Goal: Task Accomplishment & Management: Manage account settings

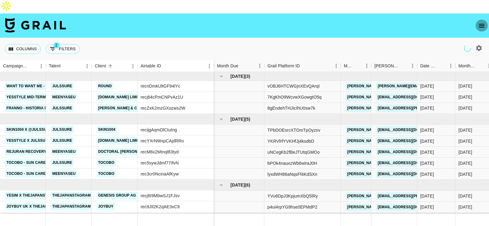
click at [483, 22] on icon "open drawer" at bounding box center [481, 25] width 7 height 7
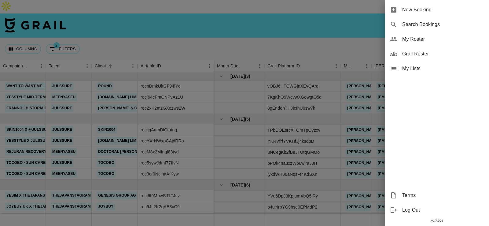
click at [426, 40] on span "My Roster" at bounding box center [443, 38] width 82 height 7
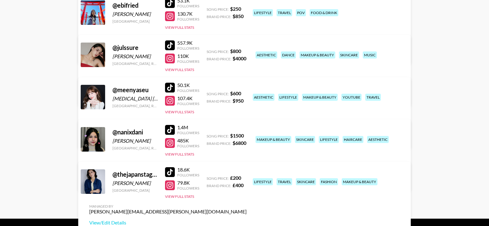
scroll to position [117, 0]
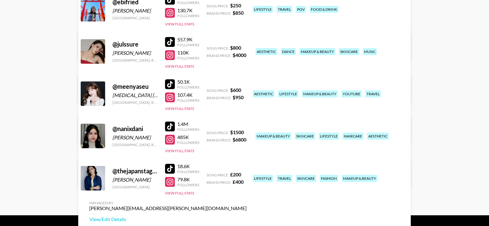
click at [247, 174] on link "View/Edit Details" at bounding box center [167, 177] width 157 height 6
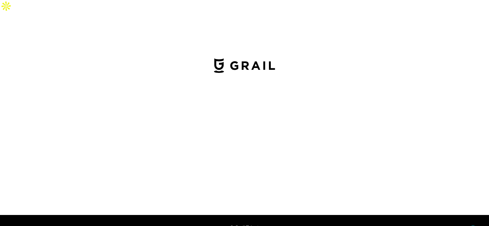
select select "USD"
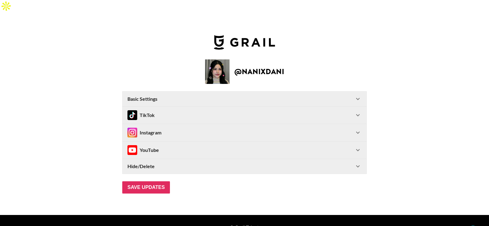
click at [208, 106] on div "TikTok" at bounding box center [245, 114] width 244 height 17
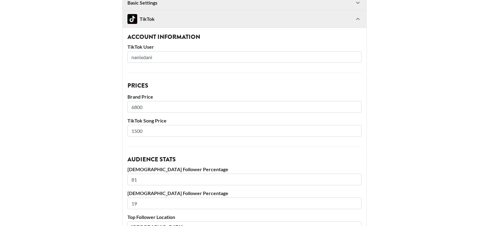
scroll to position [87, 0]
